Goal: Entertainment & Leisure: Consume media (video, audio)

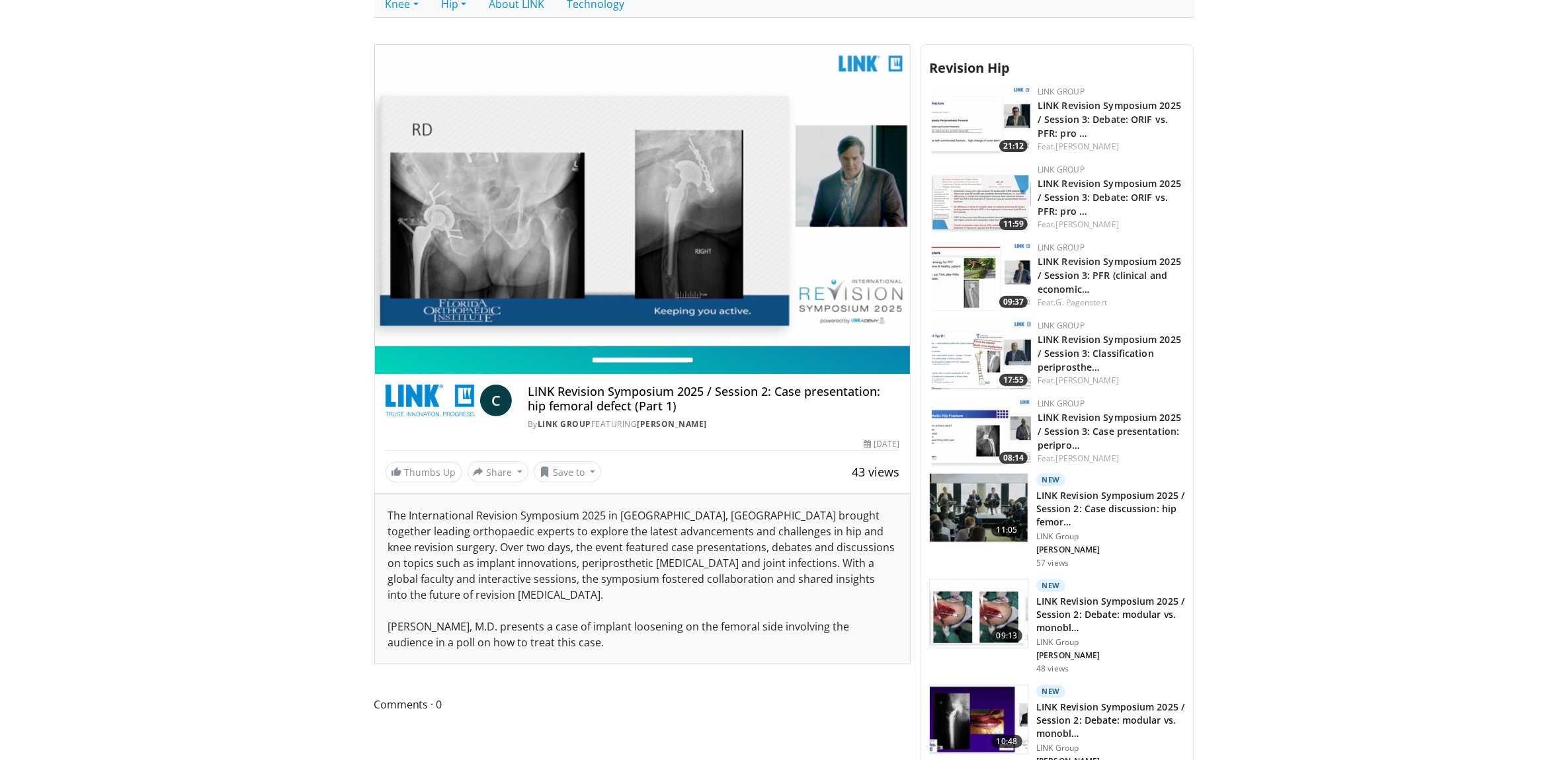
scroll to position [413, 0]
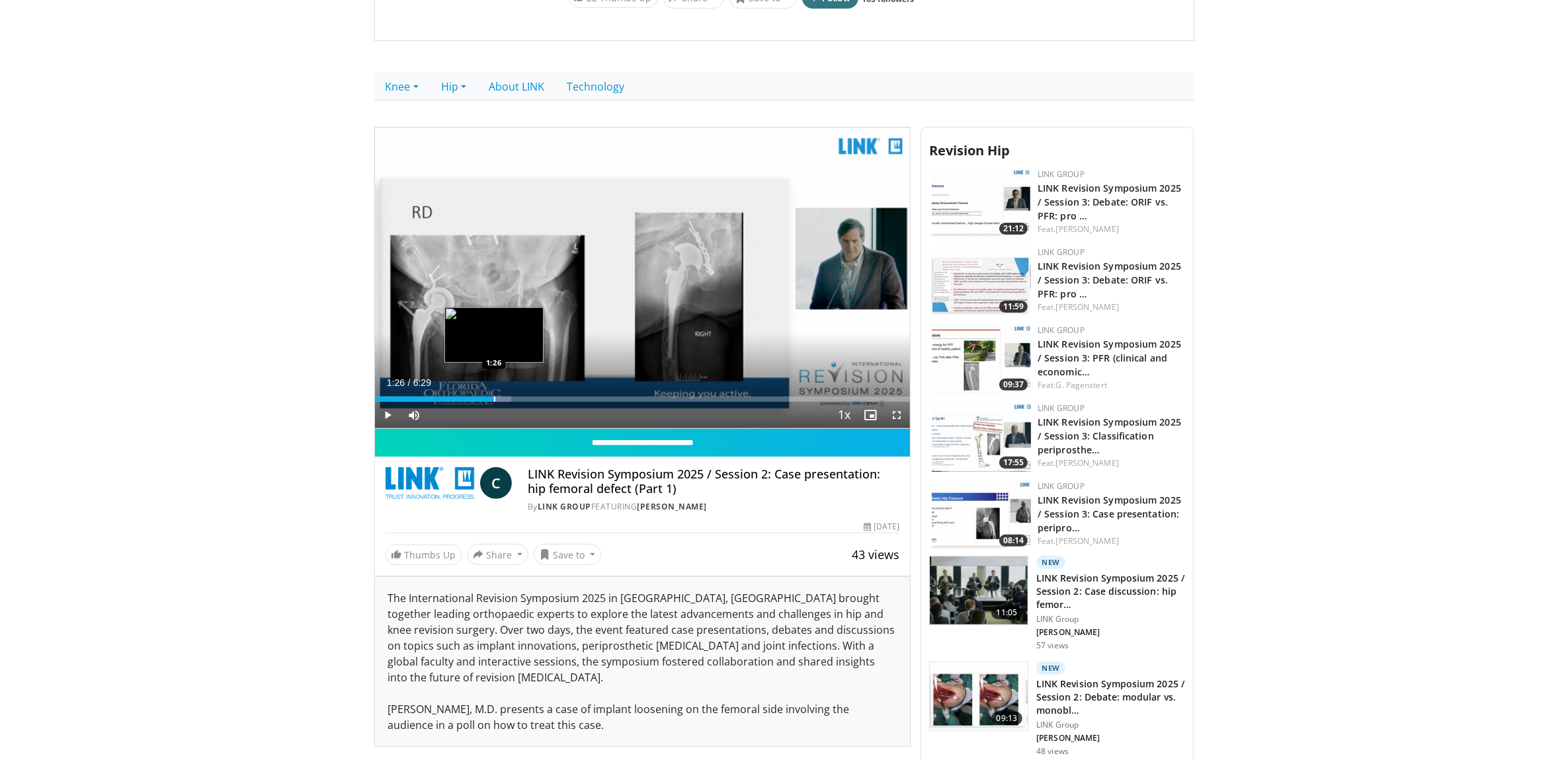
click at [494, 401] on div "Loaded : 25.46% 1:26 1:26" at bounding box center [643, 400] width 535 height 6
click at [519, 400] on div "Loaded : 28.25% 1:27 1:43" at bounding box center [643, 400] width 535 height 6
click at [546, 400] on div "Progress Bar" at bounding box center [546, 400] width 1 height 6
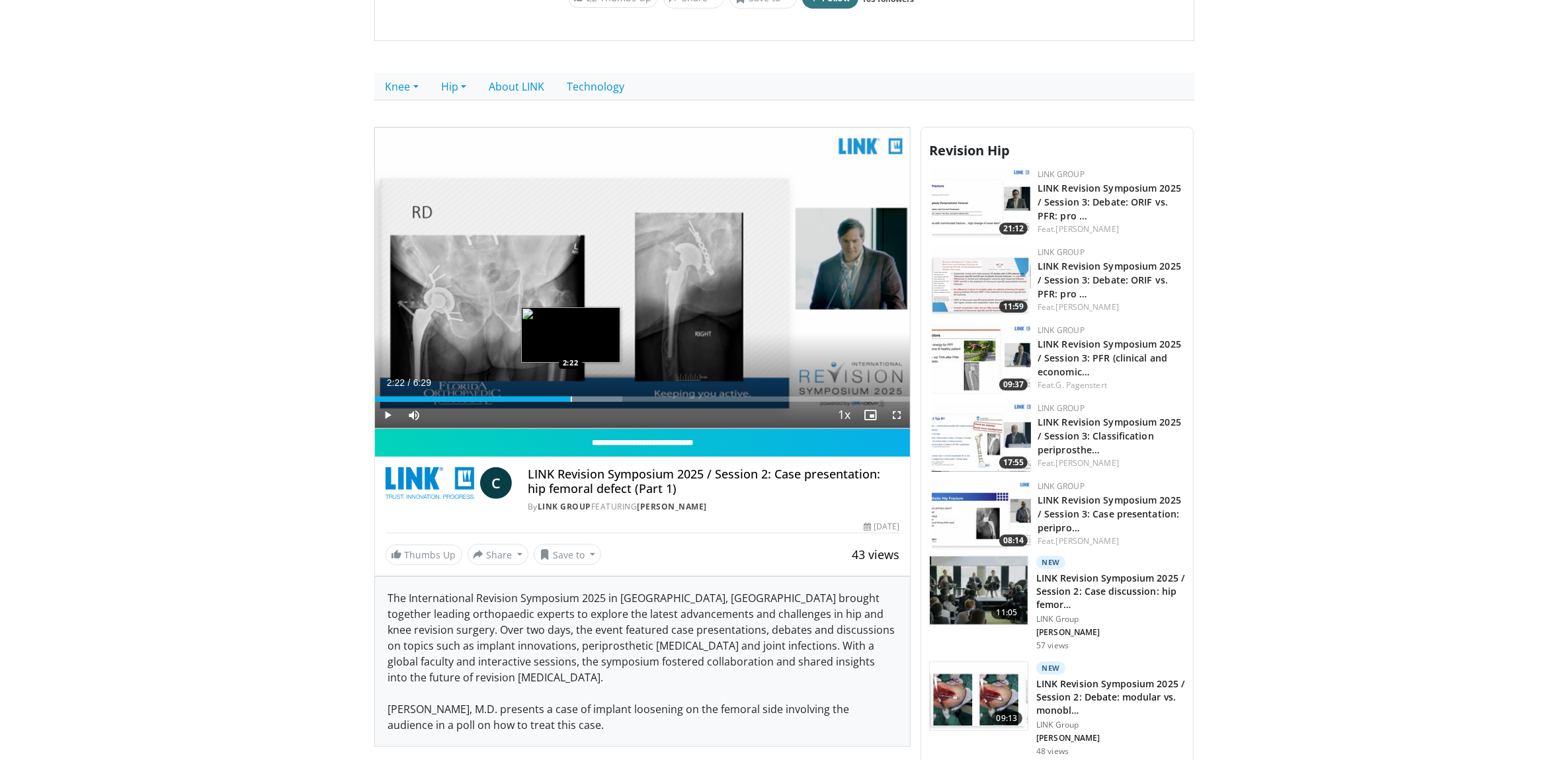
click at [570, 394] on div "Loaded : 46.23% 2:22 2:22" at bounding box center [643, 395] width 535 height 12
click at [643, 401] on div "Progress Bar" at bounding box center [643, 400] width 1 height 6
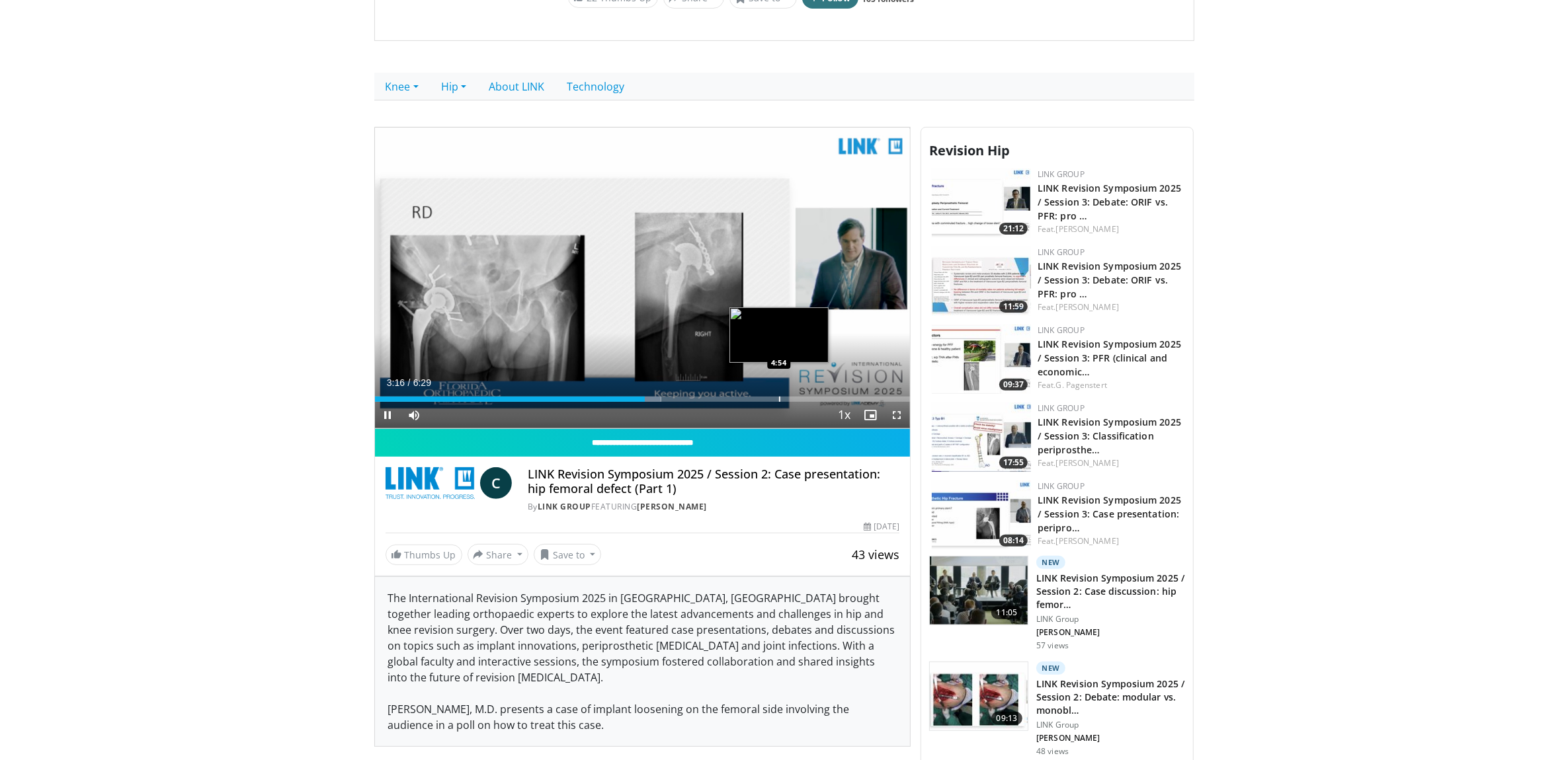
click at [784, 397] on div "Loaded : 53.48% 3:16 4:54" at bounding box center [643, 400] width 535 height 6
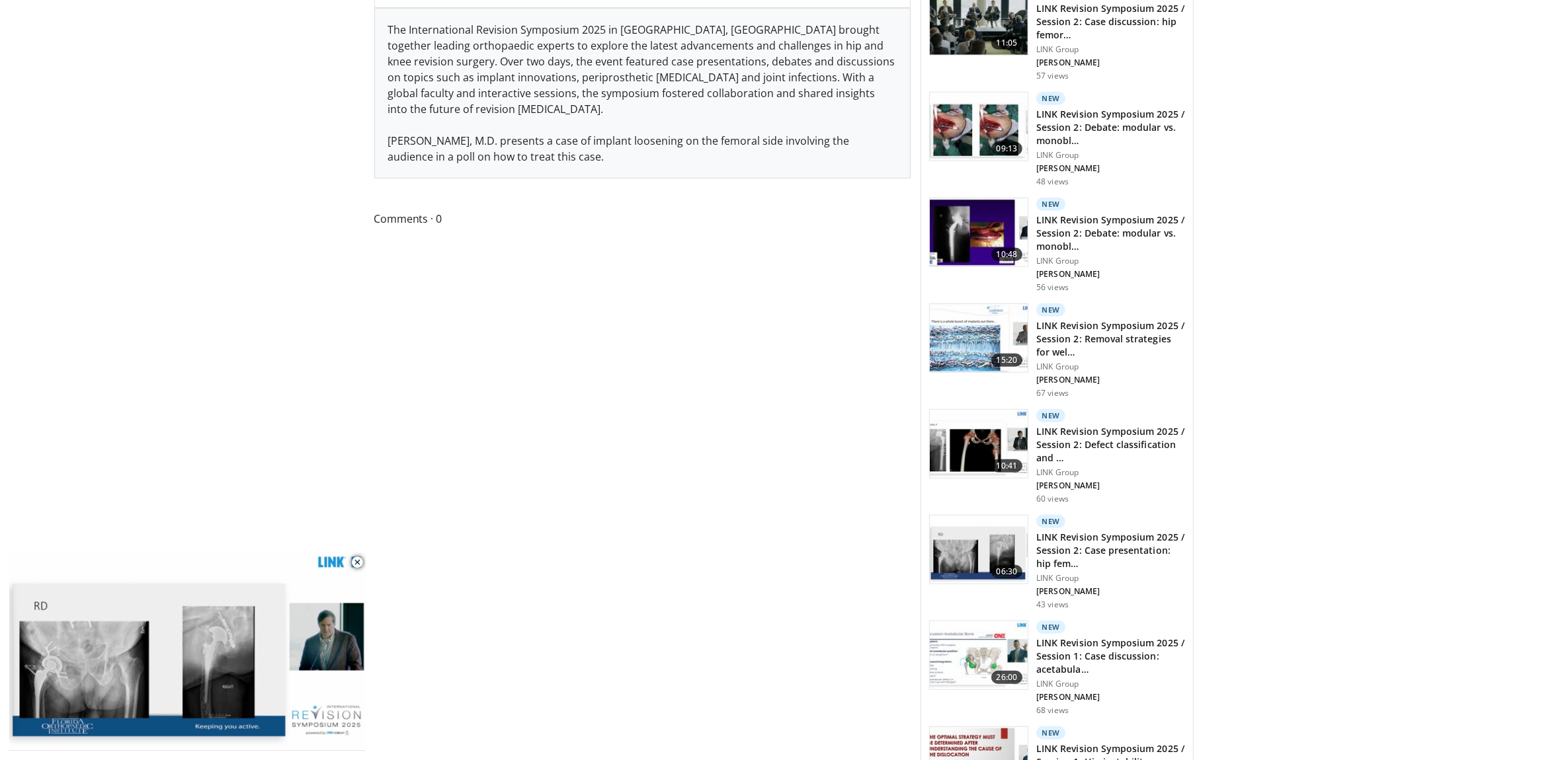
scroll to position [1074, 0]
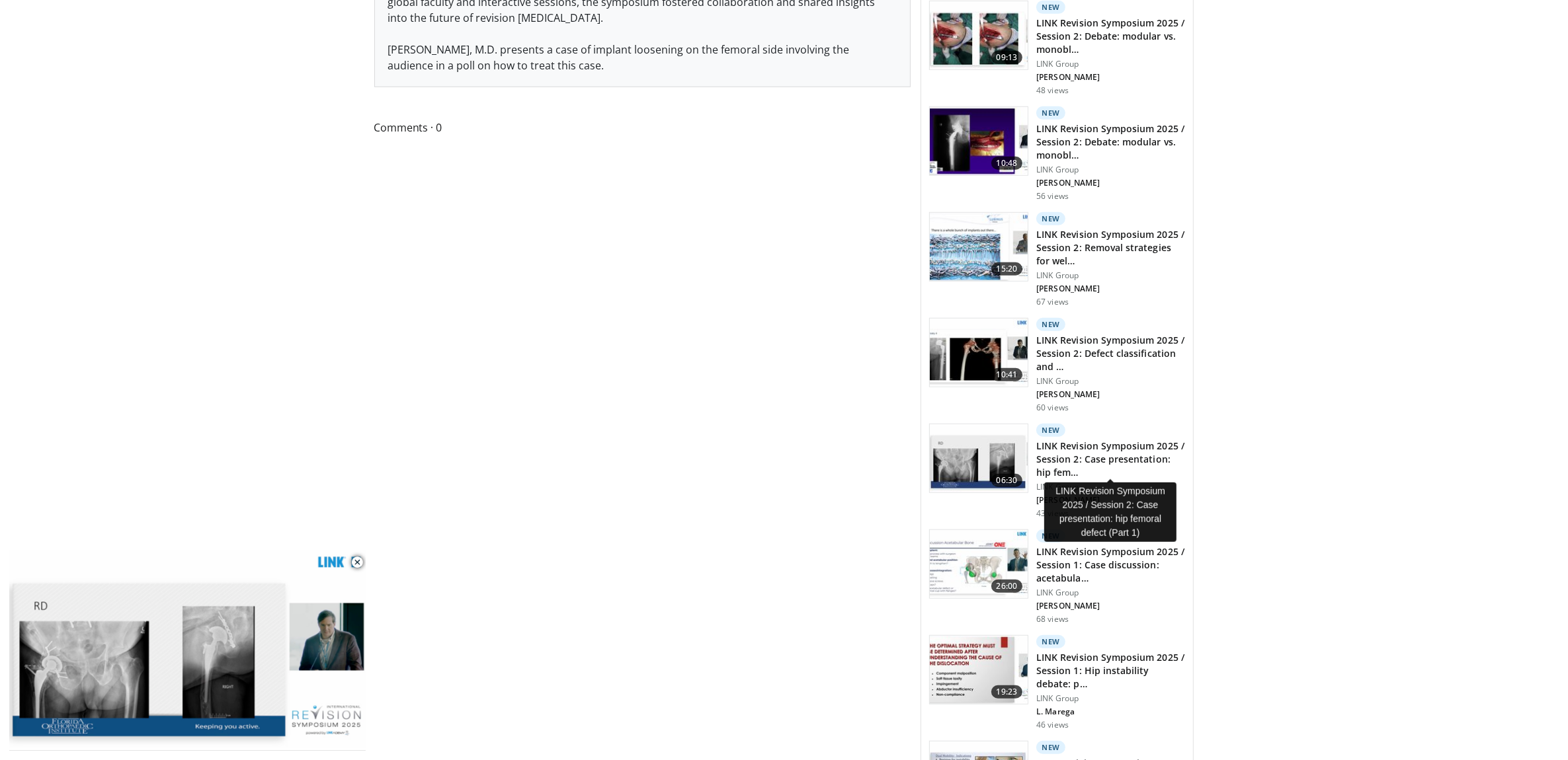
click at [1083, 448] on h3 "LINK Revision Symposium 2025 / Session 2: Case presentation: hip fem…" at bounding box center [1111, 460] width 149 height 40
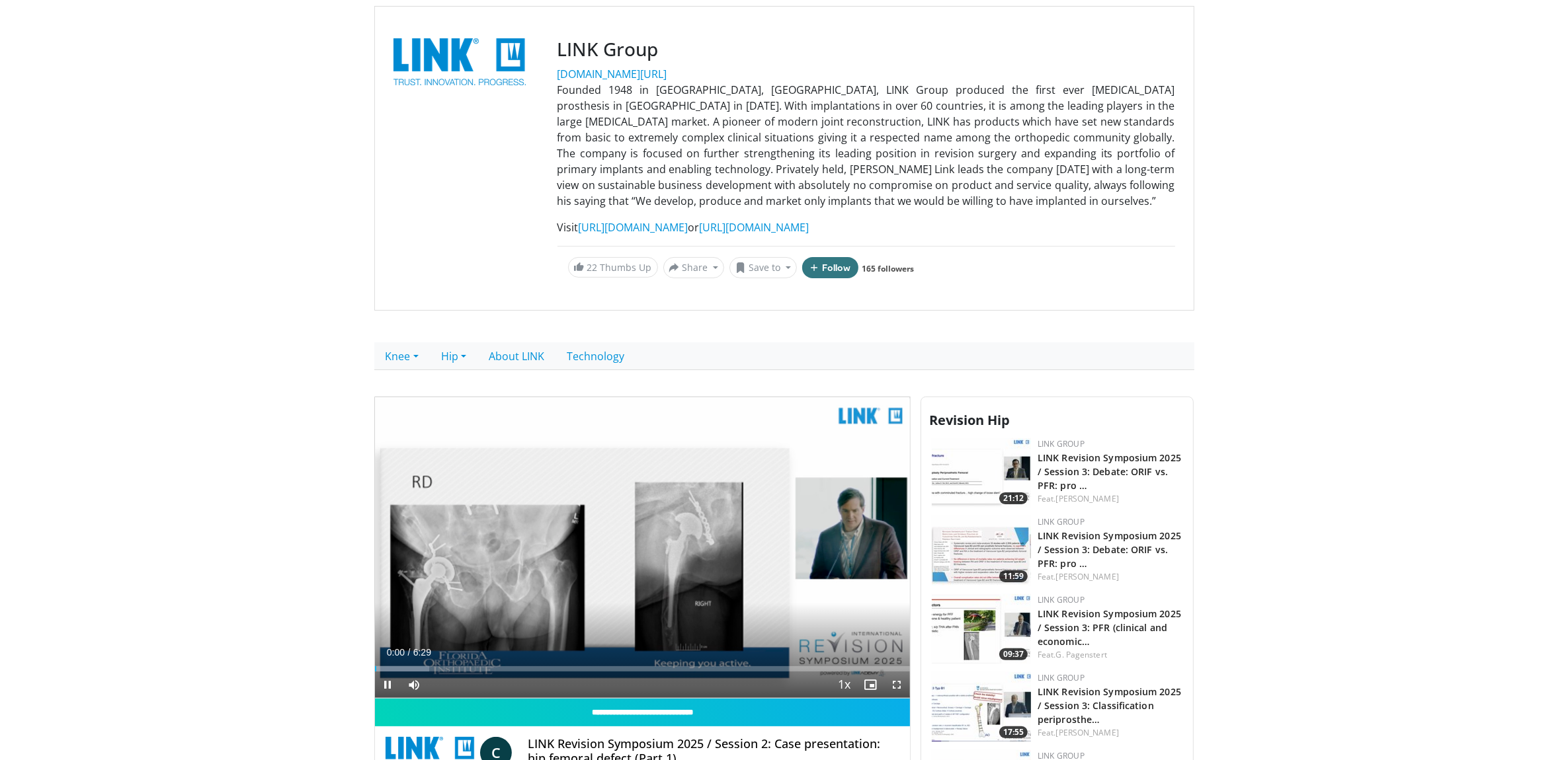
scroll to position [166, 0]
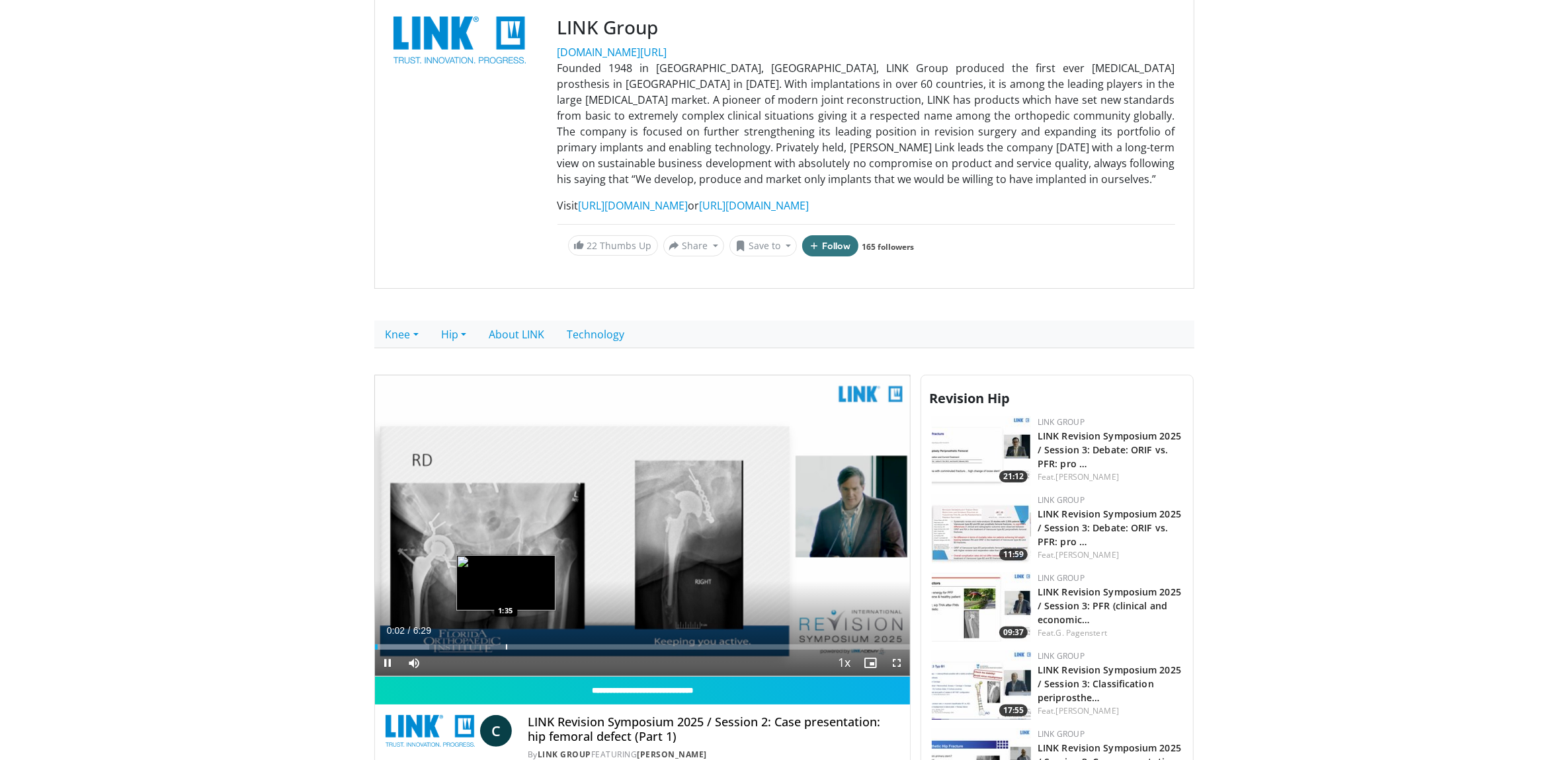
click at [506, 646] on div "Progress Bar" at bounding box center [506, 648] width 1 height 6
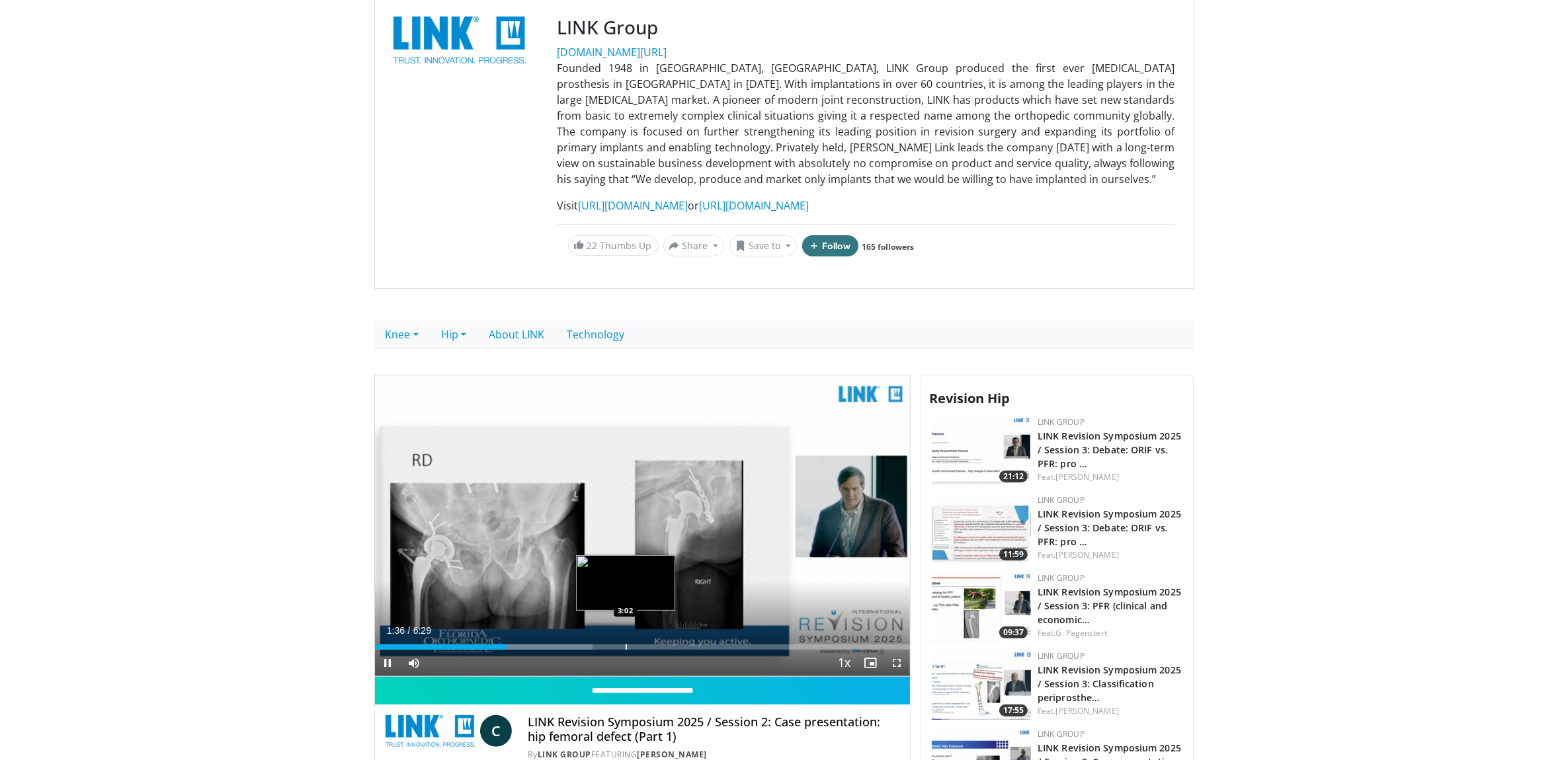
click at [629, 642] on div "Loaded : 40.74% 1:36 3:02" at bounding box center [643, 643] width 535 height 12
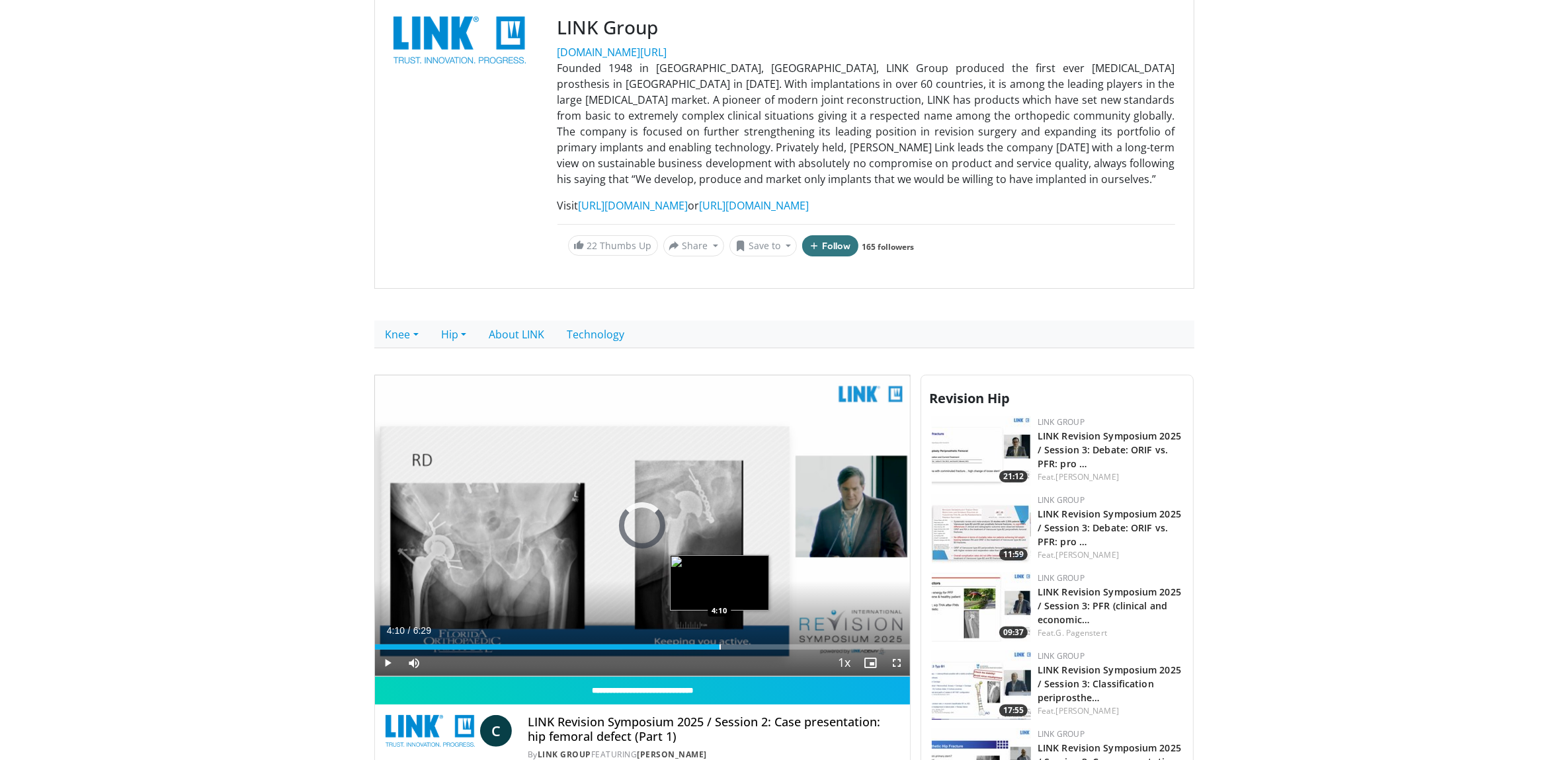
click at [719, 641] on div "Loaded : 59.07% 4:10 4:10" at bounding box center [643, 643] width 535 height 12
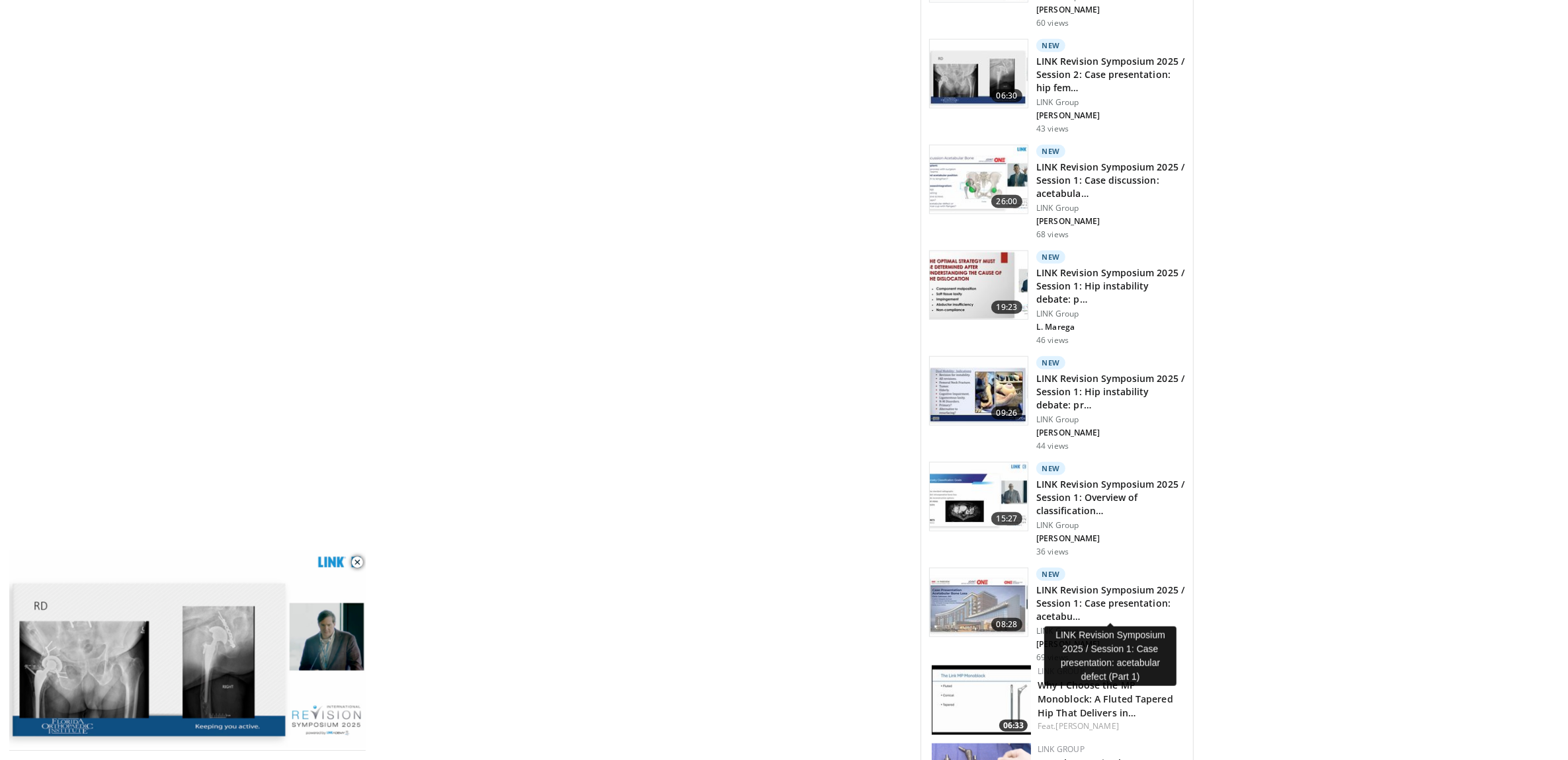
scroll to position [1488, 0]
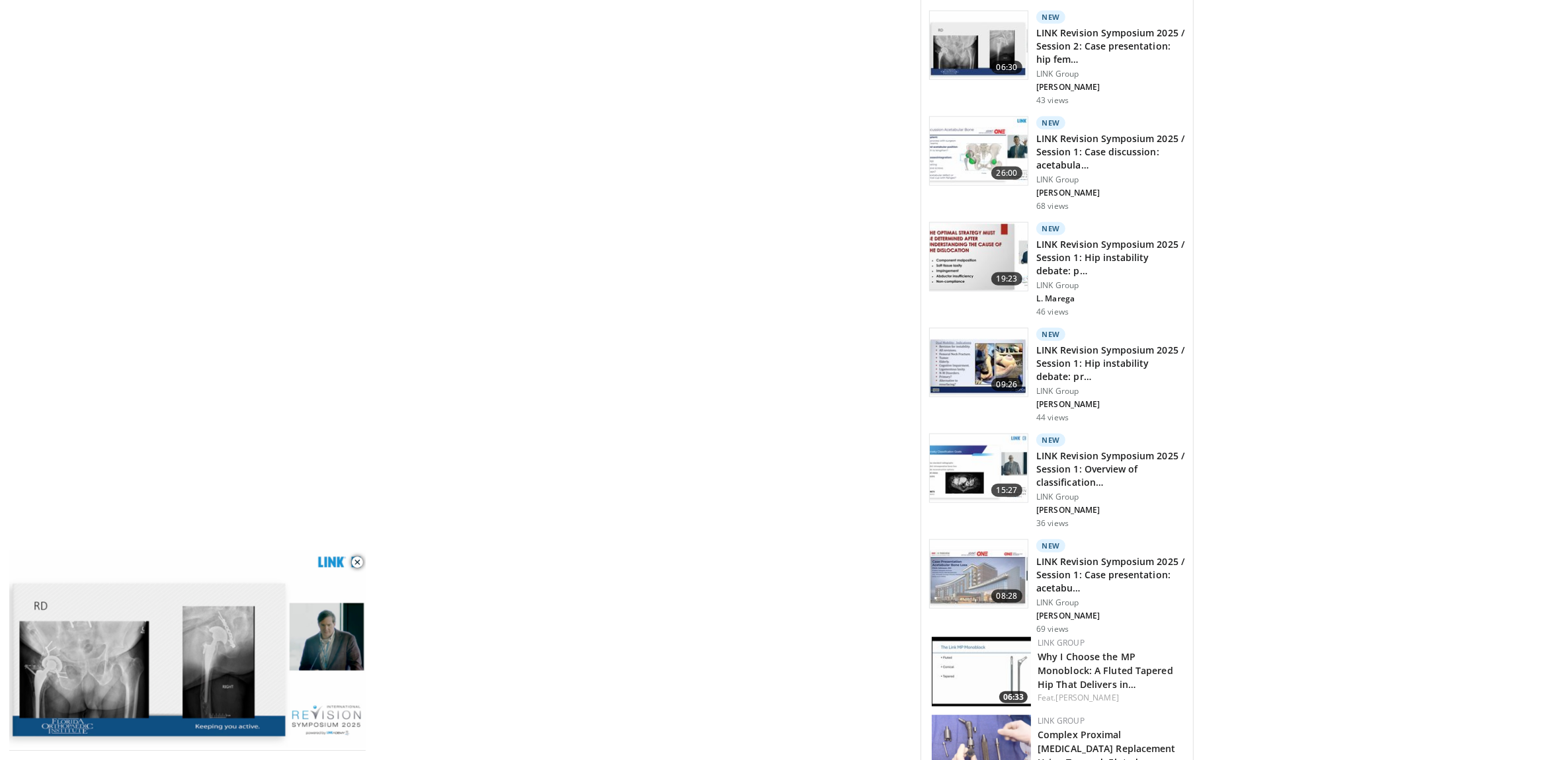
click at [288, 418] on body "Vumedi Week 2025 Channel WATCH NOW Specialties Adult & Family Medicine Allergy,…" at bounding box center [784, 331] width 1568 height 3638
